Goal: Task Accomplishment & Management: Manage account settings

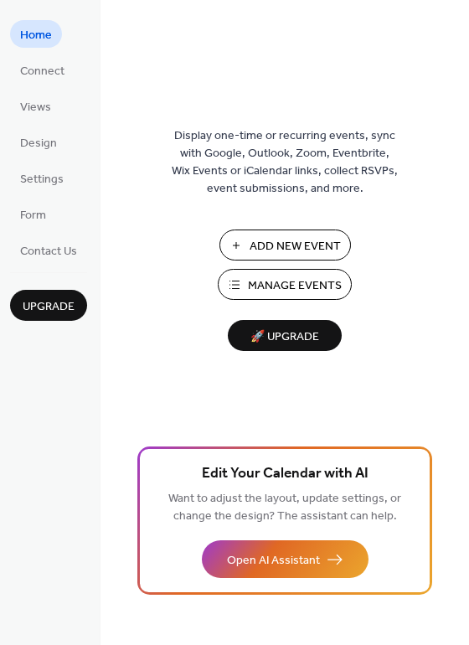
click at [327, 287] on span "Manage Events" at bounding box center [295, 286] width 94 height 18
click at [314, 279] on span "Manage Events" at bounding box center [295, 286] width 94 height 18
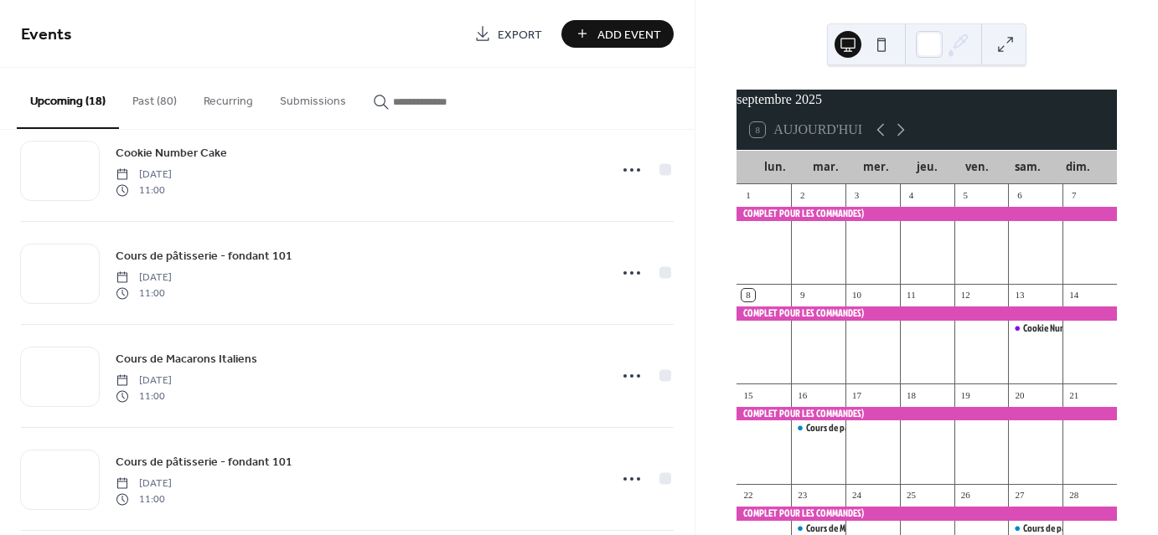
scroll to position [279, 0]
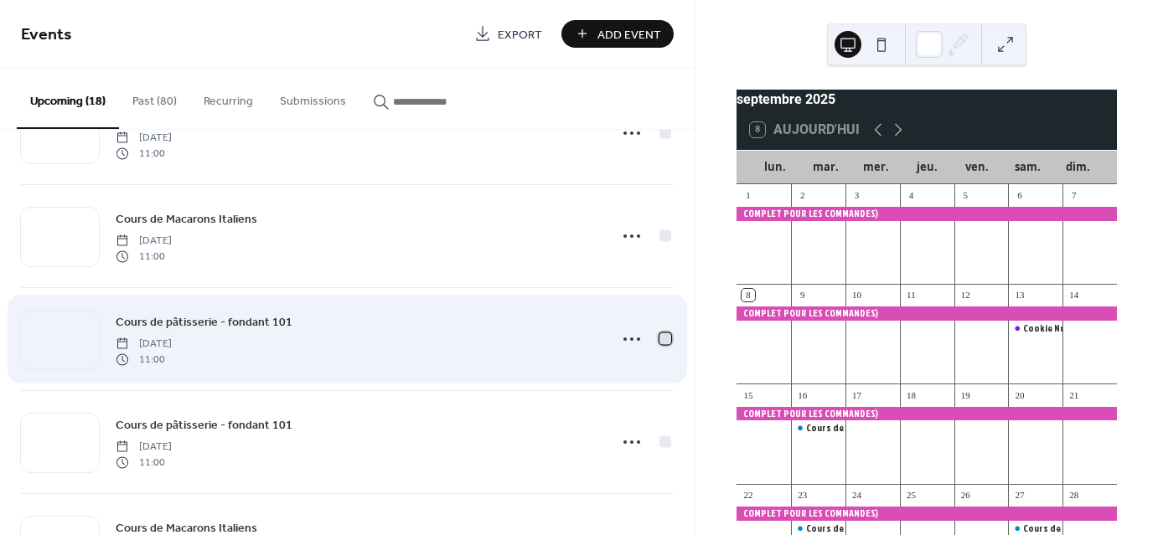
click at [659, 342] on div at bounding box center [665, 339] width 12 height 12
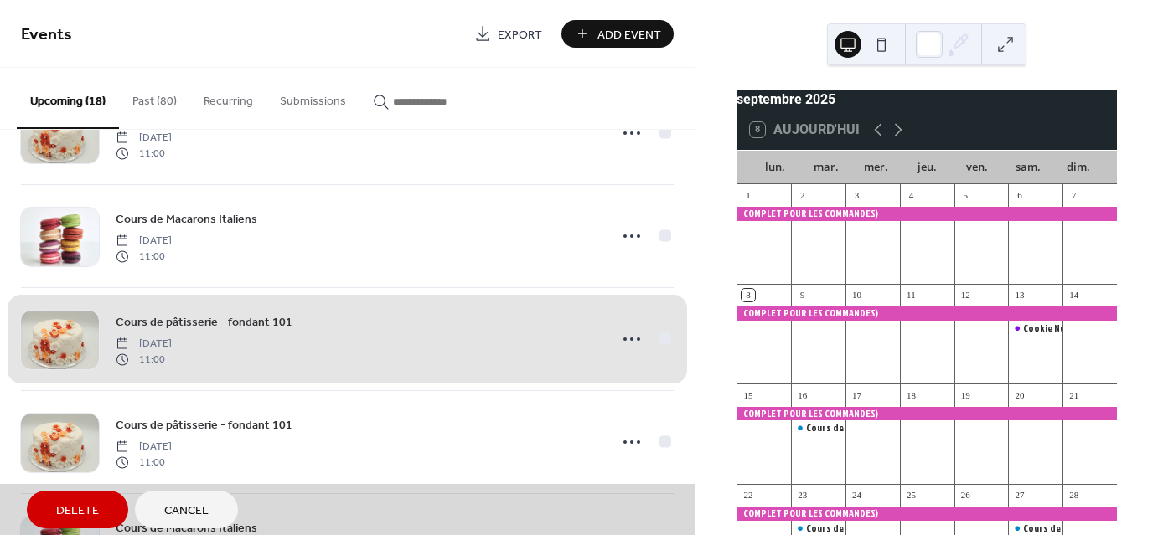
click at [80, 519] on span "Delete" at bounding box center [77, 512] width 43 height 18
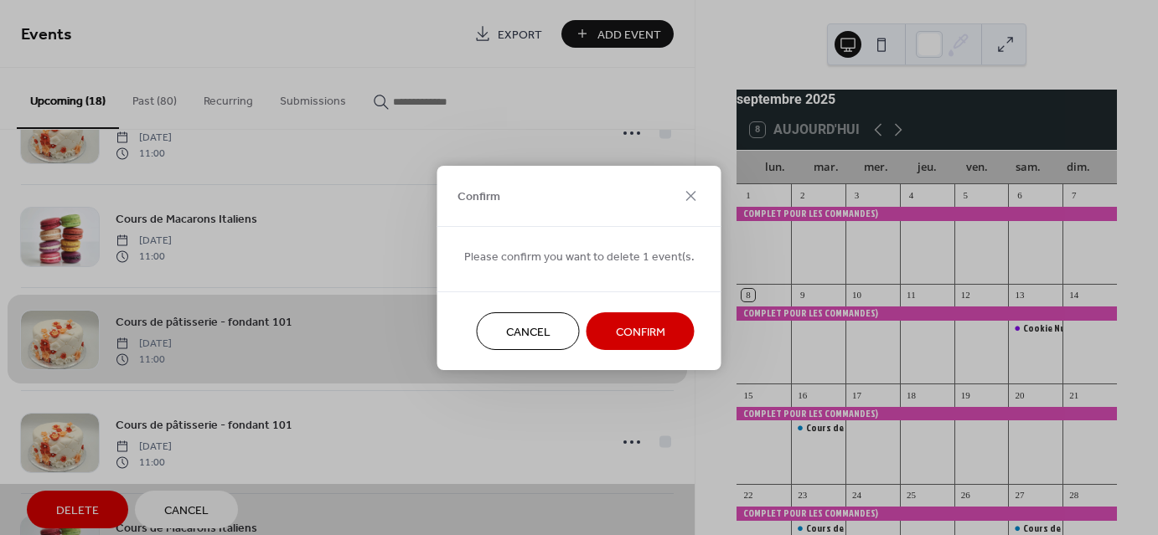
click at [657, 315] on button "Confirm" at bounding box center [640, 331] width 108 height 38
